Goal: Task Accomplishment & Management: Complete application form

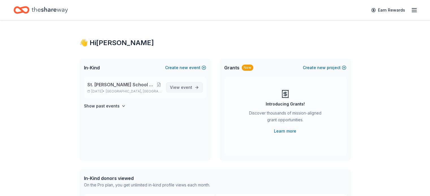
click at [181, 88] on span "View event" at bounding box center [181, 87] width 22 height 7
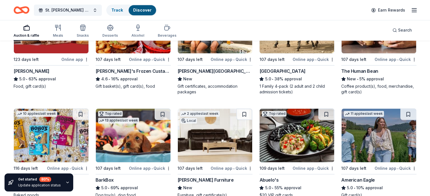
scroll to position [622, 0]
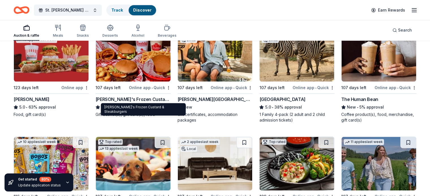
click at [145, 97] on div "[PERSON_NAME]'s Frozen Custard & Steakburgers" at bounding box center [133, 99] width 75 height 7
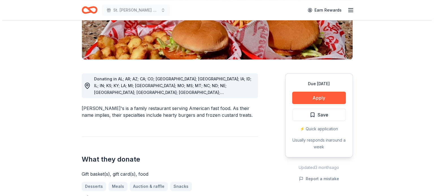
scroll to position [141, 0]
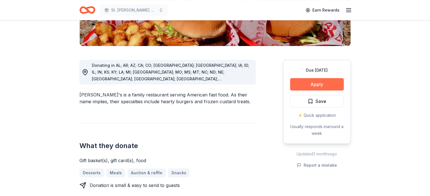
click at [317, 78] on button "Apply" at bounding box center [317, 84] width 54 height 12
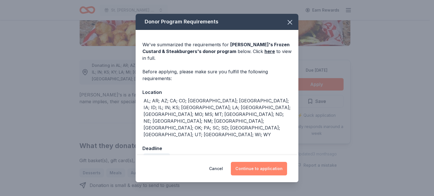
click at [259, 162] on button "Continue to application" at bounding box center [259, 169] width 56 height 14
